Goal: Entertainment & Leisure: Consume media (video, audio)

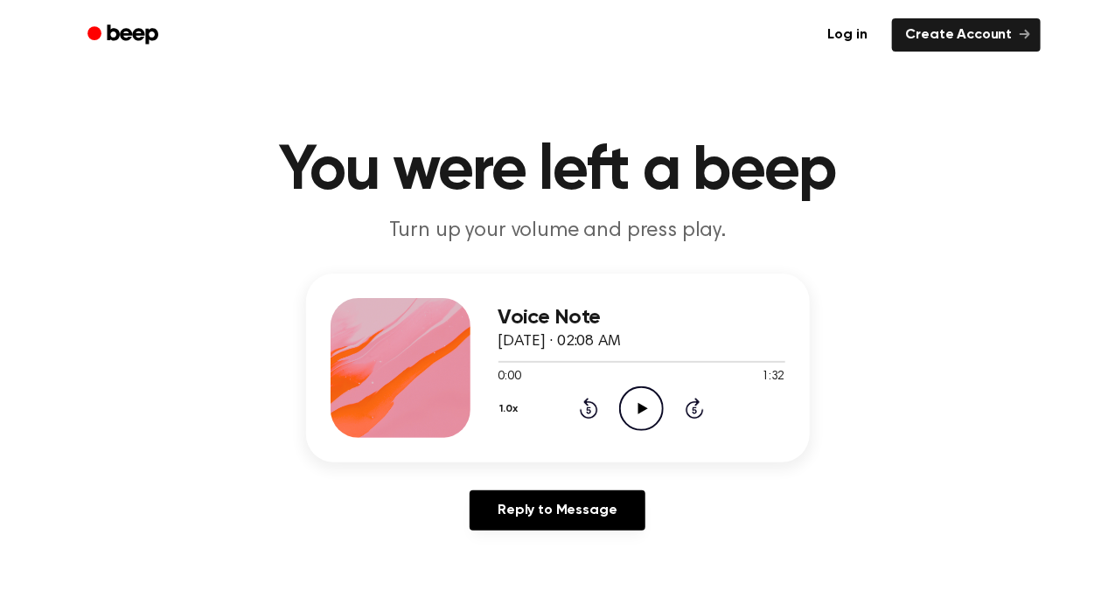
click at [642, 411] on icon at bounding box center [643, 408] width 10 height 11
click at [649, 401] on icon "Play Audio" at bounding box center [641, 408] width 45 height 45
click at [631, 395] on icon "Play Audio" at bounding box center [641, 408] width 45 height 45
